Goal: Task Accomplishment & Management: Use online tool/utility

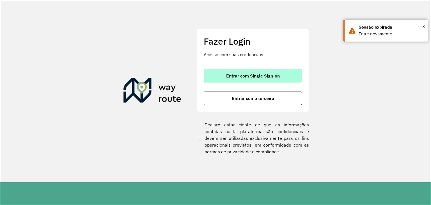
click at [261, 77] on span "Entrar com Single Sign-on" at bounding box center [253, 75] width 54 height 4
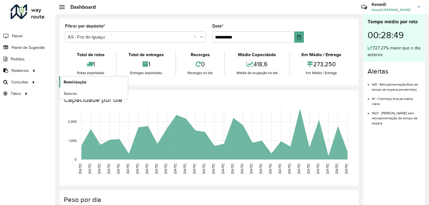
click at [77, 80] on span "Roteirização" at bounding box center [75, 82] width 23 height 6
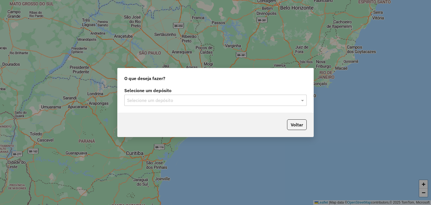
click at [162, 98] on input "text" at bounding box center [209, 100] width 165 height 7
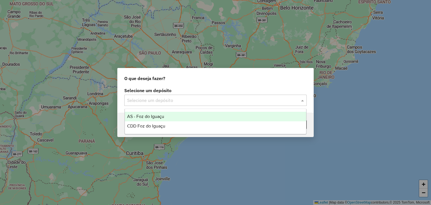
click at [155, 119] on div "AS - Foz do Iguaçu" at bounding box center [215, 117] width 181 height 10
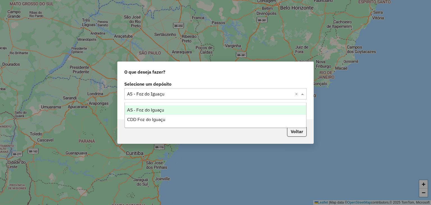
click at [286, 95] on input "text" at bounding box center [209, 94] width 165 height 7
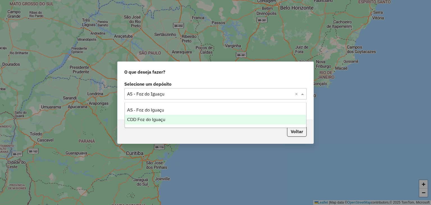
click at [189, 118] on div "CDD Foz do Iguaçu" at bounding box center [215, 120] width 181 height 10
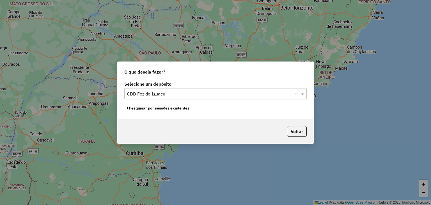
click at [169, 109] on button "Pesquisar por sessões existentes" at bounding box center [158, 108] width 68 height 9
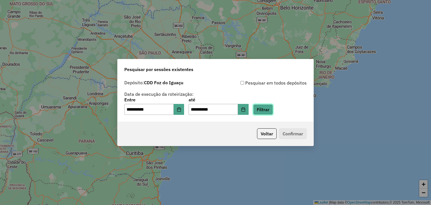
click at [269, 111] on button "Filtrar" at bounding box center [263, 109] width 20 height 11
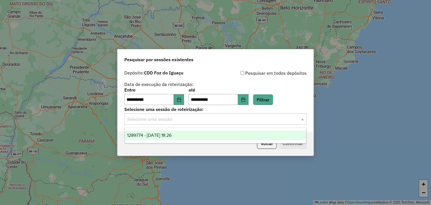
click at [285, 120] on input "text" at bounding box center [209, 119] width 165 height 7
click at [253, 133] on div "1289774 - 07/10/2025 18:26" at bounding box center [215, 135] width 181 height 10
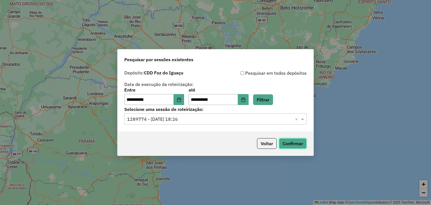
click at [288, 144] on button "Confirmar" at bounding box center [293, 143] width 28 height 11
click at [271, 145] on button "Voltar" at bounding box center [267, 143] width 20 height 11
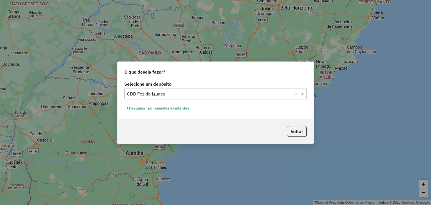
drag, startPoint x: 349, startPoint y: 49, endPoint x: 344, endPoint y: 19, distance: 30.6
click at [349, 44] on div "O que deseja fazer? Selecione um depósito Selecione um depósito × CDD Foz do Ig…" at bounding box center [215, 102] width 431 height 205
drag, startPoint x: 302, startPoint y: 128, endPoint x: 296, endPoint y: 125, distance: 6.3
click at [301, 128] on button "Voltar" at bounding box center [297, 131] width 20 height 11
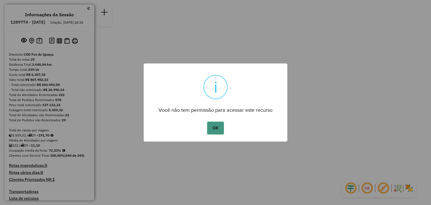
click at [217, 133] on button "OK" at bounding box center [215, 127] width 17 height 13
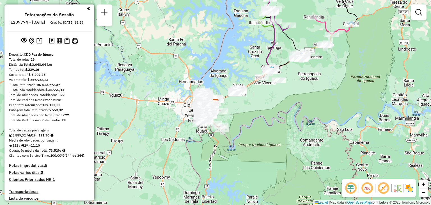
click at [269, 118] on div "Janela de atendimento Grade de atendimento Capacidade Transportadoras Veículos …" at bounding box center [215, 102] width 431 height 205
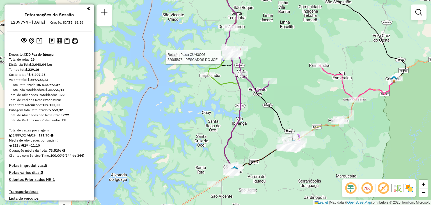
select select "**********"
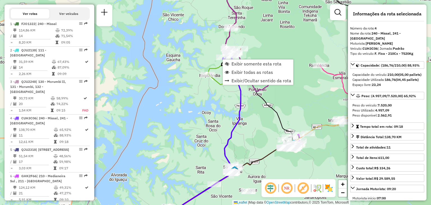
scroll to position [314, 0]
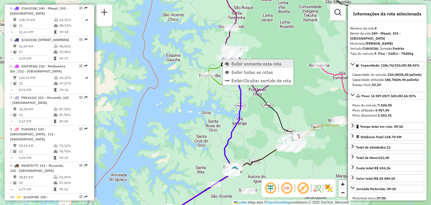
click at [229, 63] on link "Exibir somente esta rota" at bounding box center [258, 63] width 70 height 8
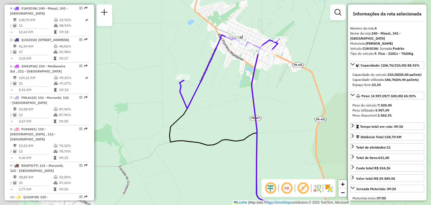
drag, startPoint x: 254, startPoint y: 62, endPoint x: 279, endPoint y: 63, distance: 25.0
click at [279, 63] on div "Janela de atendimento Grade de atendimento Capacidade Transportadoras Veículos …" at bounding box center [215, 102] width 431 height 205
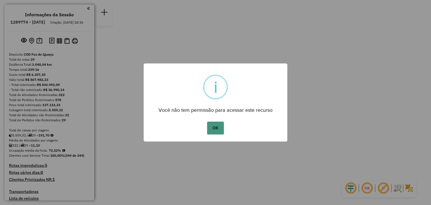
click at [218, 123] on button "OK" at bounding box center [215, 127] width 17 height 13
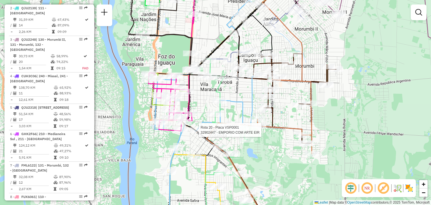
select select "**********"
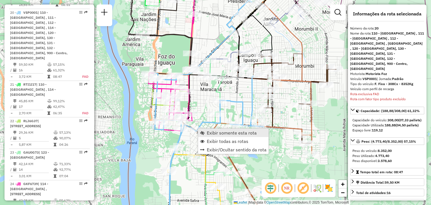
scroll to position [821, 0]
click at [213, 132] on span "Exibir somente esta rota" at bounding box center [232, 132] width 50 height 4
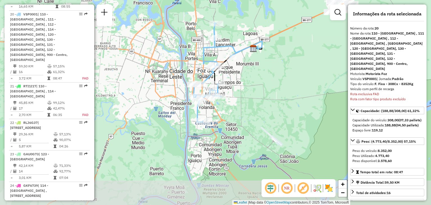
drag, startPoint x: 231, startPoint y: 107, endPoint x: 237, endPoint y: 71, distance: 36.1
click at [237, 71] on div "Janela de atendimento Grade de atendimento Capacidade Transportadoras Veículos …" at bounding box center [215, 102] width 431 height 205
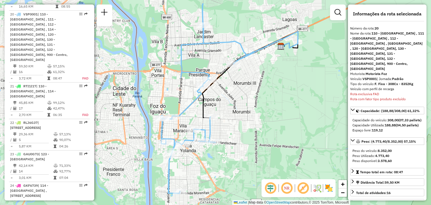
drag, startPoint x: 241, startPoint y: 104, endPoint x: 247, endPoint y: 108, distance: 7.2
click at [247, 108] on div "Janela de atendimento Grade de atendimento Capacidade Transportadoras Veículos …" at bounding box center [215, 102] width 431 height 205
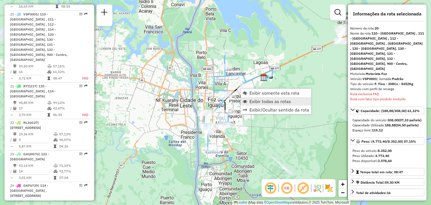
click at [257, 99] on span "Exibir todas as rotas" at bounding box center [270, 101] width 42 height 4
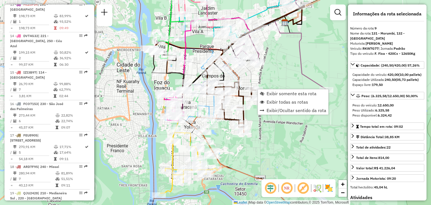
scroll to position [471, 0]
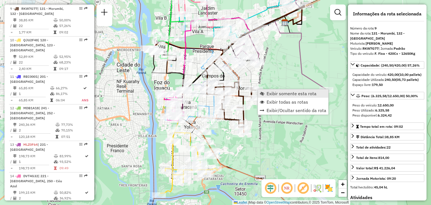
click at [273, 94] on span "Exibir somente esta rota" at bounding box center [291, 93] width 50 height 4
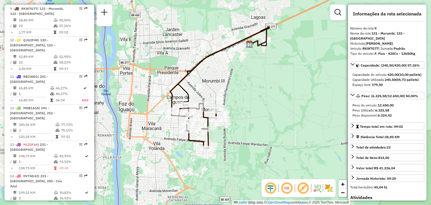
drag, startPoint x: 248, startPoint y: 100, endPoint x: 252, endPoint y: 70, distance: 29.9
click at [252, 70] on div "Janela de atendimento Grade de atendimento Capacidade Transportadoras Veículos …" at bounding box center [215, 102] width 431 height 205
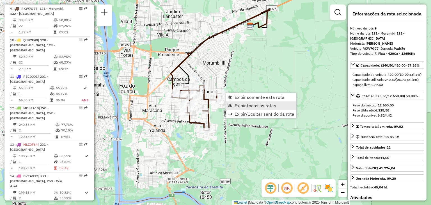
click at [248, 106] on span "Exibir todas as rotas" at bounding box center [255, 105] width 42 height 4
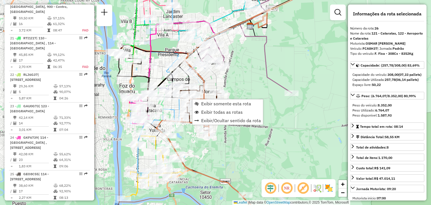
scroll to position [1039, 0]
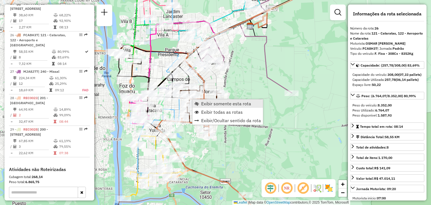
click at [208, 105] on span "Exibir somente esta rota" at bounding box center [226, 103] width 50 height 4
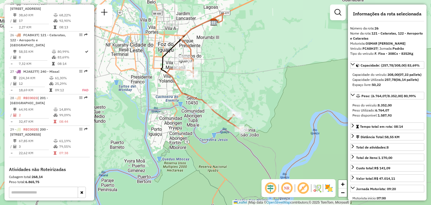
drag, startPoint x: 267, startPoint y: 132, endPoint x: 254, endPoint y: 100, distance: 34.2
click at [254, 100] on div "Janela de atendimento Grade de atendimento Capacidade Transportadoras Veículos …" at bounding box center [215, 102] width 431 height 205
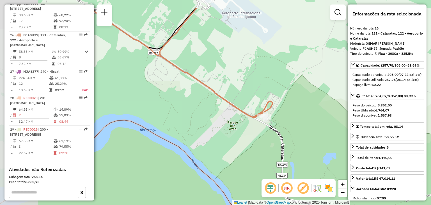
drag, startPoint x: 216, startPoint y: 106, endPoint x: 302, endPoint y: 143, distance: 93.2
click at [299, 143] on div "Janela de atendimento Grade de atendimento Capacidade Transportadoras Veículos …" at bounding box center [215, 102] width 431 height 205
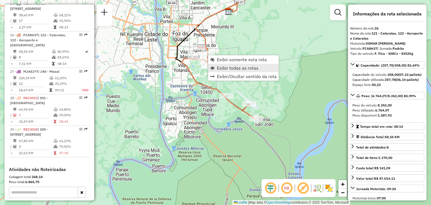
click at [232, 66] on span "Exibir todas as rotas" at bounding box center [238, 68] width 42 height 4
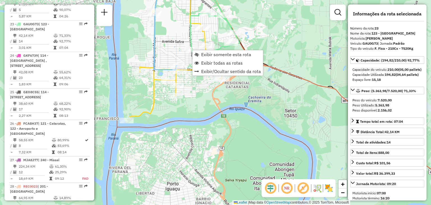
scroll to position [935, 0]
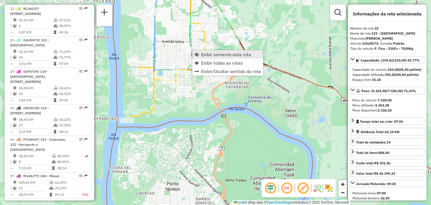
click at [213, 52] on span "Exibir somente esta rota" at bounding box center [226, 54] width 50 height 4
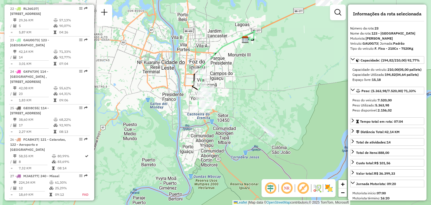
drag, startPoint x: 204, startPoint y: 88, endPoint x: 229, endPoint y: 47, distance: 48.1
click at [228, 47] on div "Janela de atendimento Grade de atendimento Capacidade Transportadoras Veículos …" at bounding box center [215, 102] width 431 height 205
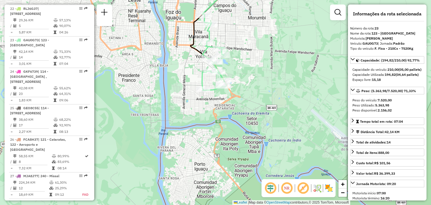
drag, startPoint x: 257, startPoint y: 63, endPoint x: 257, endPoint y: 49, distance: 14.3
click at [257, 51] on div "Janela de atendimento Grade de atendimento Capacidade Transportadoras Veículos …" at bounding box center [215, 102] width 431 height 205
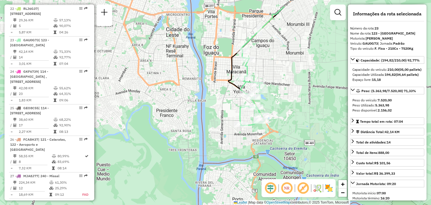
drag, startPoint x: 256, startPoint y: 28, endPoint x: 255, endPoint y: 55, distance: 27.0
click at [255, 55] on div "Janela de atendimento Grade de atendimento Capacidade Transportadoras Veículos …" at bounding box center [215, 102] width 431 height 205
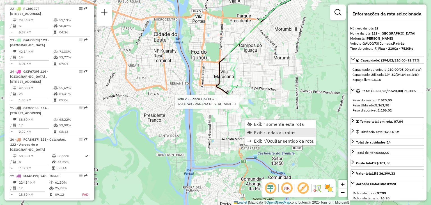
click at [261, 131] on span "Exibir todas as rotas" at bounding box center [275, 132] width 42 height 4
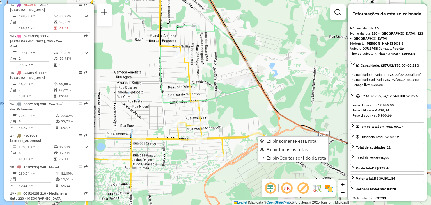
scroll to position [502, 0]
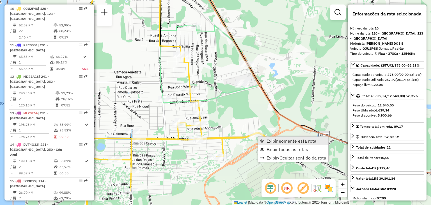
click at [269, 141] on span "Exibir somente esta rota" at bounding box center [291, 141] width 50 height 4
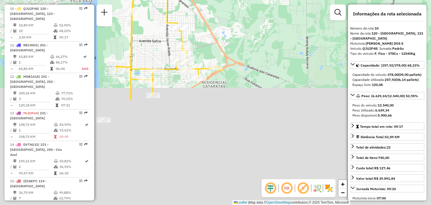
drag, startPoint x: 211, startPoint y: 121, endPoint x: 217, endPoint y: 0, distance: 121.6
click at [217, 0] on div "Janela de atendimento Grade de atendimento Capacidade Transportadoras Veículos …" at bounding box center [215, 102] width 431 height 205
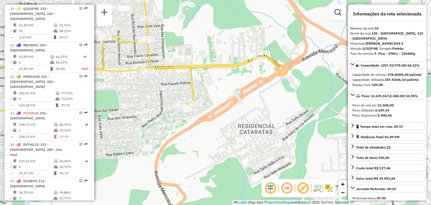
drag, startPoint x: 203, startPoint y: 80, endPoint x: 206, endPoint y: 73, distance: 7.8
click at [206, 73] on div "Janela de atendimento Grade de atendimento Capacidade Transportadoras Veículos …" at bounding box center [215, 102] width 431 height 205
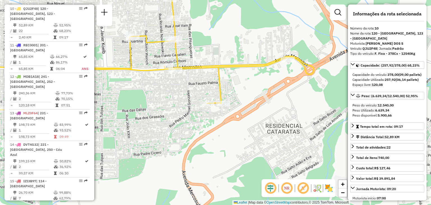
drag, startPoint x: 163, startPoint y: 86, endPoint x: 190, endPoint y: 85, distance: 27.5
click at [190, 85] on div "Janela de atendimento Grade de atendimento Capacidade Transportadoras Veículos …" at bounding box center [215, 102] width 431 height 205
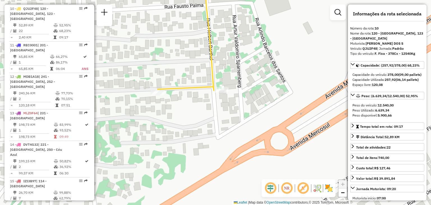
drag, startPoint x: 205, startPoint y: 98, endPoint x: 208, endPoint y: 97, distance: 3.3
click at [208, 97] on div "Janela de atendimento Grade de atendimento Capacidade Transportadoras Veículos …" at bounding box center [215, 102] width 431 height 205
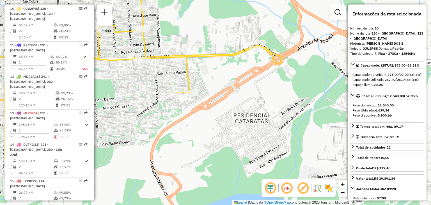
drag, startPoint x: 220, startPoint y: 79, endPoint x: 224, endPoint y: 72, distance: 8.3
click at [224, 72] on div "Janela de atendimento Grade de atendimento Capacidade Transportadoras Veículos …" at bounding box center [215, 102] width 431 height 205
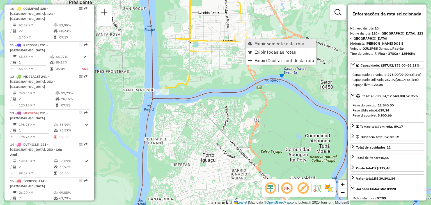
click at [253, 42] on link "Exibir somente esta rota" at bounding box center [281, 43] width 70 height 8
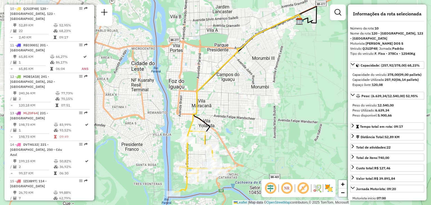
drag, startPoint x: 175, startPoint y: 79, endPoint x: 206, endPoint y: 75, distance: 30.5
click at [206, 75] on div "Janela de atendimento Grade de atendimento Capacidade Transportadoras Veículos …" at bounding box center [215, 102] width 431 height 205
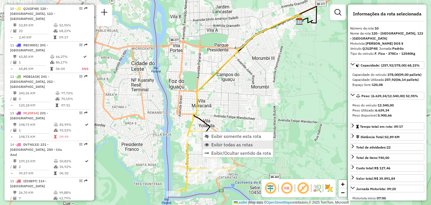
click at [215, 142] on span "Exibir todas as rotas" at bounding box center [232, 144] width 42 height 4
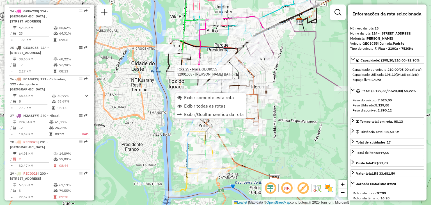
scroll to position [1007, 0]
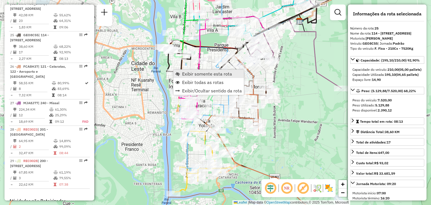
click at [189, 74] on span "Exibir somente esta rota" at bounding box center [207, 74] width 50 height 4
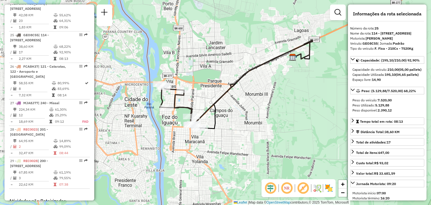
drag, startPoint x: 186, startPoint y: 95, endPoint x: 217, endPoint y: 82, distance: 33.3
click at [217, 82] on div "Janela de atendimento Grade de atendimento Capacidade Transportadoras Veículos …" at bounding box center [215, 102] width 431 height 205
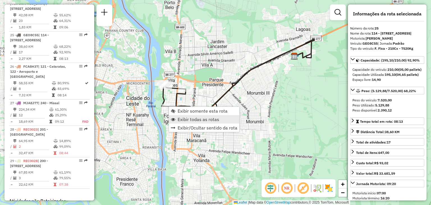
drag, startPoint x: 184, startPoint y: 112, endPoint x: 188, endPoint y: 118, distance: 7.5
click at [188, 118] on ul "Exibir somente esta rota Exibir todas as rotas Exibir/Ocultar sentido da rota" at bounding box center [204, 119] width 70 height 25
click at [188, 118] on span "Exibir todas as rotas" at bounding box center [199, 119] width 42 height 4
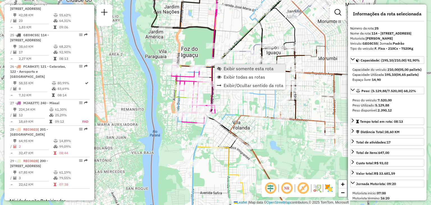
click at [230, 70] on span "Exibir somente esta rota" at bounding box center [249, 68] width 50 height 4
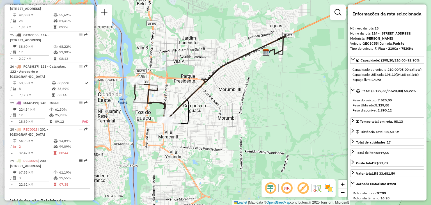
drag, startPoint x: 179, startPoint y: 91, endPoint x: 192, endPoint y: 69, distance: 26.2
click at [192, 69] on div "Janela de atendimento Grade de atendimento Capacidade Transportadoras Veículos …" at bounding box center [215, 102] width 431 height 205
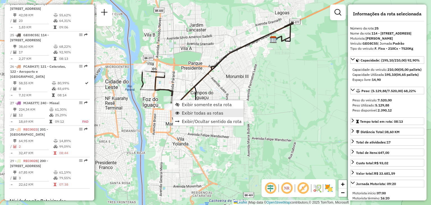
click at [188, 113] on span "Exibir todas as rotas" at bounding box center [203, 113] width 42 height 4
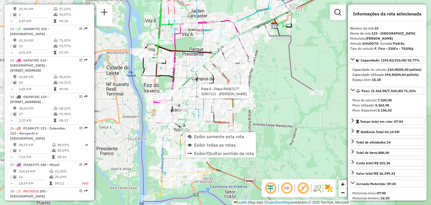
scroll to position [935, 0]
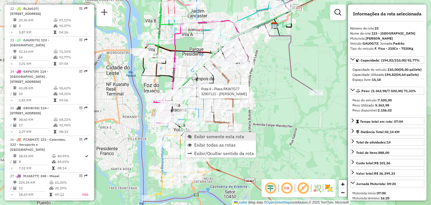
click at [202, 134] on span "Exibir somente esta rota" at bounding box center [219, 136] width 50 height 4
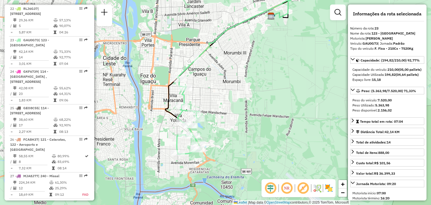
drag, startPoint x: 213, startPoint y: 105, endPoint x: 207, endPoint y: 103, distance: 5.9
click at [213, 102] on div "Janela de atendimento Grade de atendimento Capacidade Transportadoras Veículos …" at bounding box center [215, 102] width 431 height 205
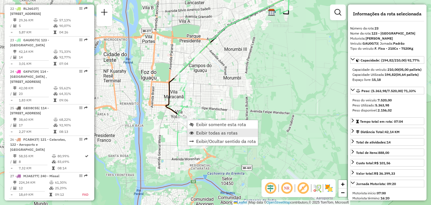
click at [202, 132] on span "Exibir todas as rotas" at bounding box center [217, 132] width 42 height 4
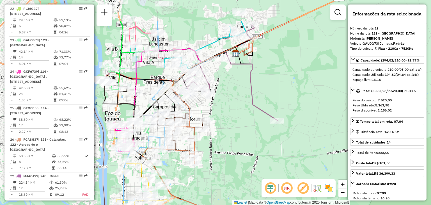
drag, startPoint x: 181, startPoint y: 30, endPoint x: 157, endPoint y: 59, distance: 37.6
click at [142, 66] on div "Janela de atendimento Grade de atendimento Capacidade Transportadoras Veículos …" at bounding box center [215, 102] width 431 height 205
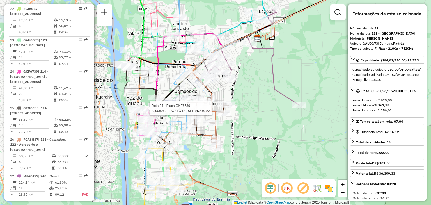
drag, startPoint x: 295, startPoint y: 84, endPoint x: 294, endPoint y: 78, distance: 6.2
click at [295, 84] on div "Rota 24 - Placa GKF6739 32908060 - POSTO DE SERVICOS AZ Rota 24 - Placa GKF6739…" at bounding box center [215, 102] width 431 height 205
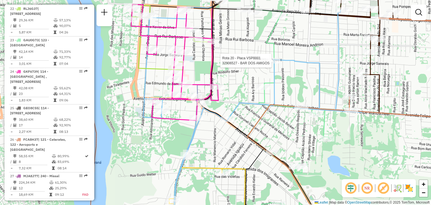
drag, startPoint x: 151, startPoint y: 91, endPoint x: 241, endPoint y: 87, distance: 89.9
click at [239, 91] on div "Rota 20 - Placa VSP0001 32906527 - BAR DOS AMIGOS Janela de atendimento Grade d…" at bounding box center [215, 102] width 431 height 205
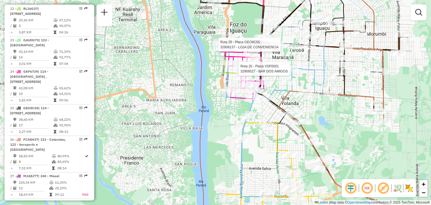
select select "**********"
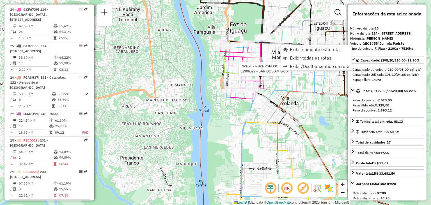
scroll to position [1007, 0]
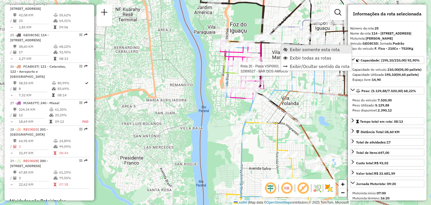
click at [284, 49] on span "Exibir somente esta rota" at bounding box center [285, 49] width 4 height 4
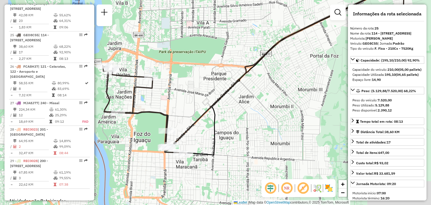
drag, startPoint x: 256, startPoint y: 51, endPoint x: 314, endPoint y: -14, distance: 86.8
click at [314, 0] on html "Aguarde... Pop-up bloqueado! Seu navegador bloqueou automáticamente a abertura …" at bounding box center [215, 102] width 431 height 205
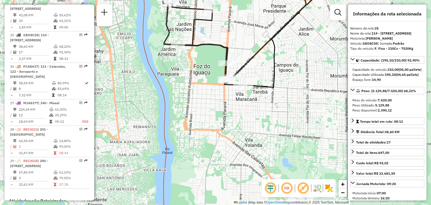
drag, startPoint x: 245, startPoint y: 78, endPoint x: 266, endPoint y: 79, distance: 21.4
click at [268, 76] on div "Janela de atendimento Grade de atendimento Capacidade Transportadoras Veículos …" at bounding box center [215, 102] width 431 height 205
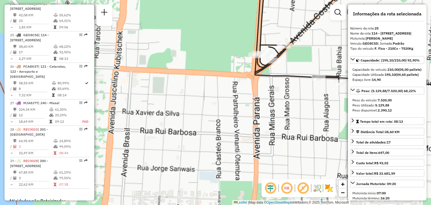
drag, startPoint x: 242, startPoint y: 73, endPoint x: 275, endPoint y: 78, distance: 33.1
click at [275, 78] on icon at bounding box center [297, 35] width 84 height 93
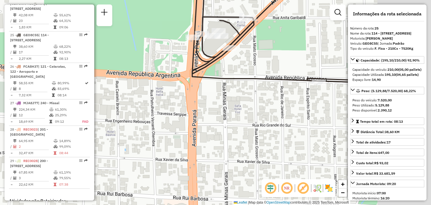
drag, startPoint x: 314, startPoint y: 37, endPoint x: 253, endPoint y: 37, distance: 61.4
click at [253, 37] on div "Janela de atendimento Grade de atendimento Capacidade Transportadoras Veículos …" at bounding box center [215, 102] width 431 height 205
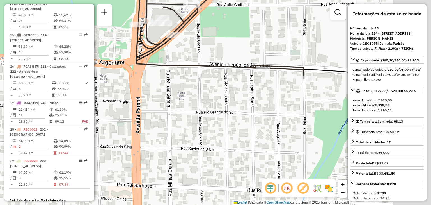
drag, startPoint x: 301, startPoint y: 48, endPoint x: 250, endPoint y: 42, distance: 51.2
click at [248, 40] on div "Janela de atendimento Grade de atendimento Capacidade Transportadoras Veículos …" at bounding box center [215, 102] width 431 height 205
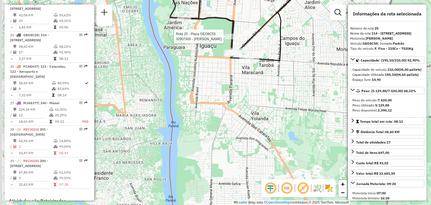
drag, startPoint x: 204, startPoint y: 31, endPoint x: 230, endPoint y: 40, distance: 27.6
click at [230, 39] on div at bounding box center [232, 37] width 17 height 6
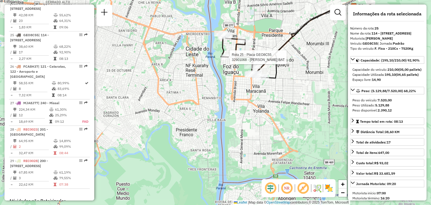
drag, startPoint x: 196, startPoint y: 36, endPoint x: 233, endPoint y: 57, distance: 42.5
click at [232, 57] on div at bounding box center [228, 57] width 14 height 6
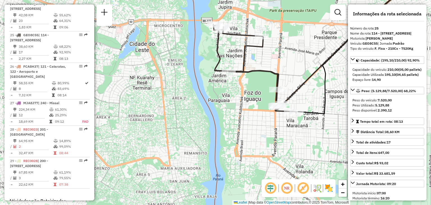
drag, startPoint x: 192, startPoint y: 20, endPoint x: 220, endPoint y: 51, distance: 41.5
click at [217, 52] on div "Janela de atendimento Grade de atendimento Capacidade Transportadoras Veículos …" at bounding box center [215, 102] width 431 height 205
